Goal: Transaction & Acquisition: Purchase product/service

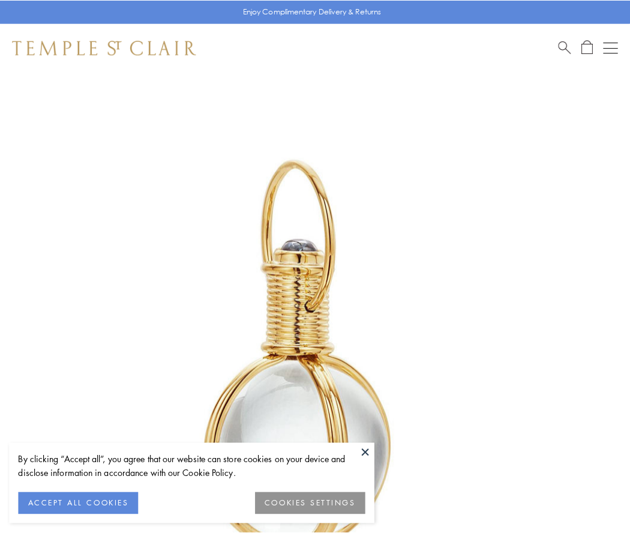
scroll to position [313, 0]
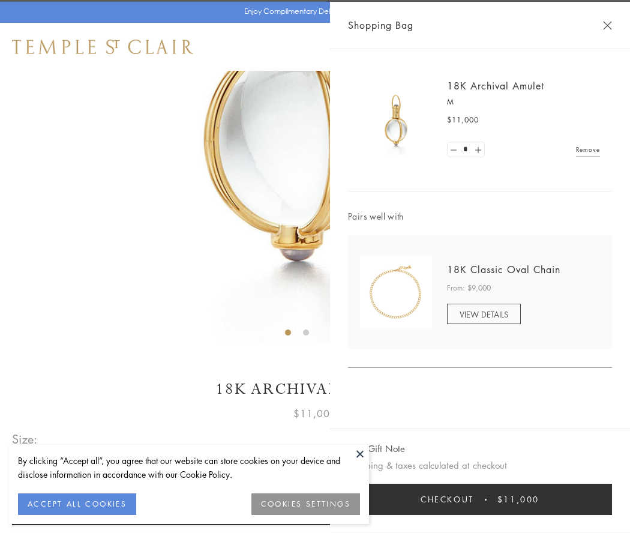
click at [480, 499] on button "Checkout $11,000" at bounding box center [480, 498] width 264 height 31
